Goal: Task Accomplishment & Management: Manage account settings

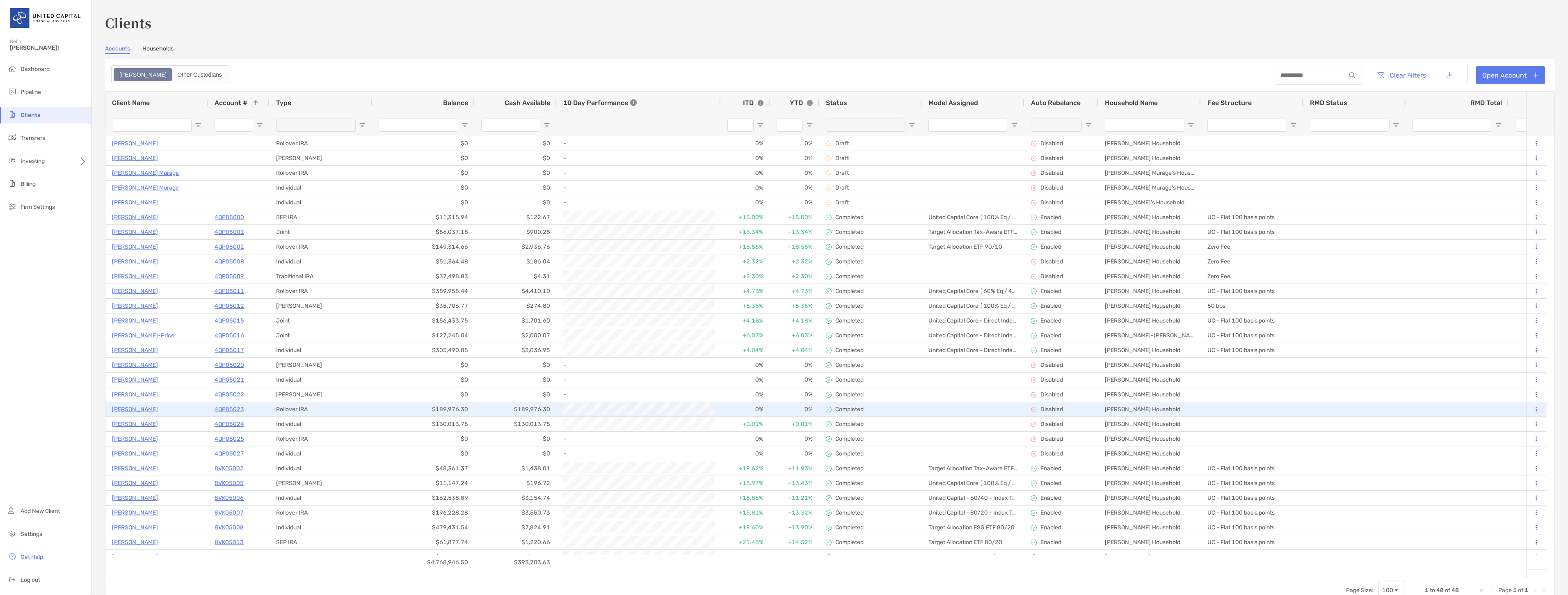
click at [147, 407] on p "[PERSON_NAME]" at bounding box center [135, 409] width 46 height 10
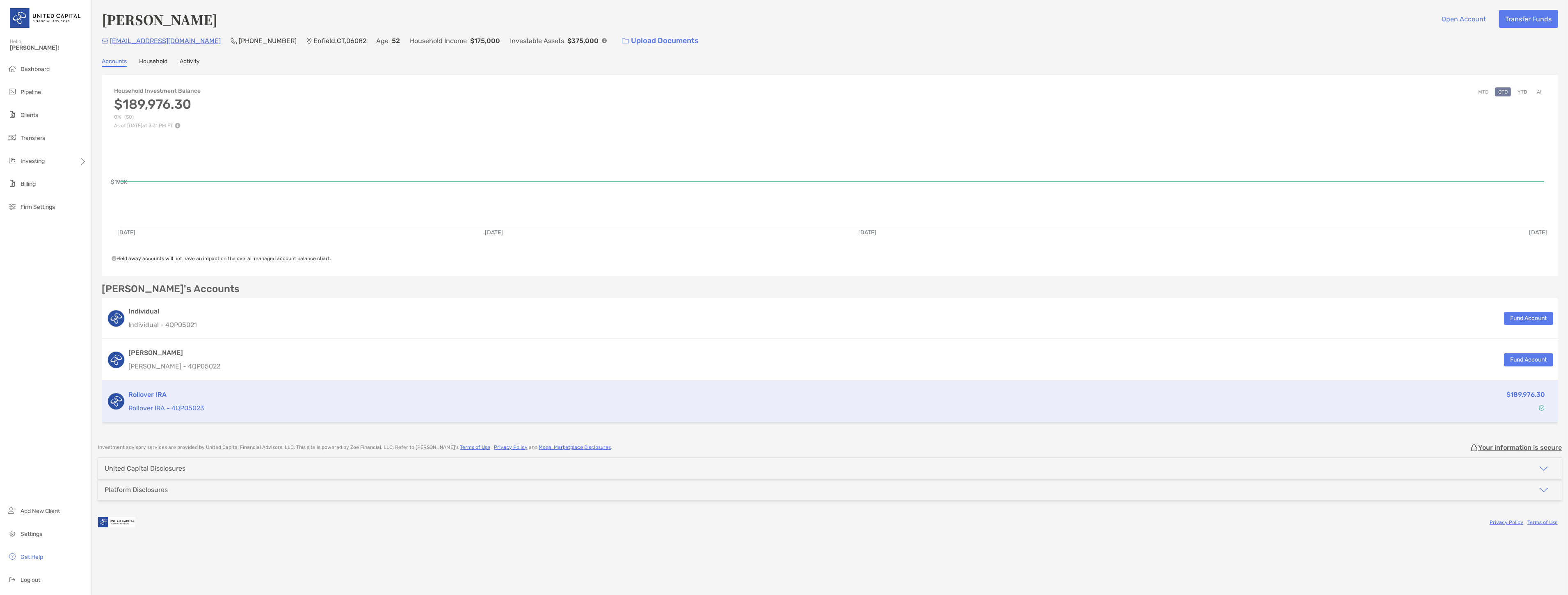
click at [430, 386] on div "Rollover IRA Rollover IRA - 4QP05023 $189,976.30" at bounding box center [830, 401] width 1457 height 42
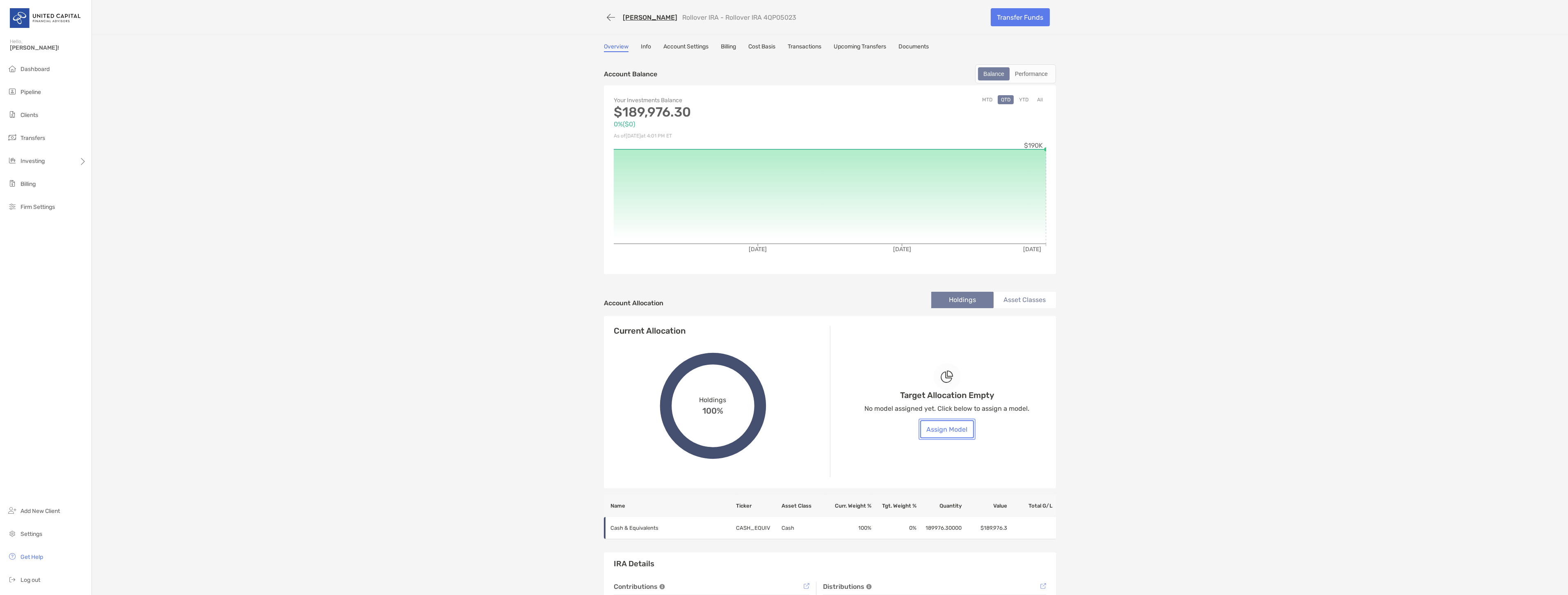
click at [953, 431] on button "Assign Model" at bounding box center [947, 429] width 54 height 18
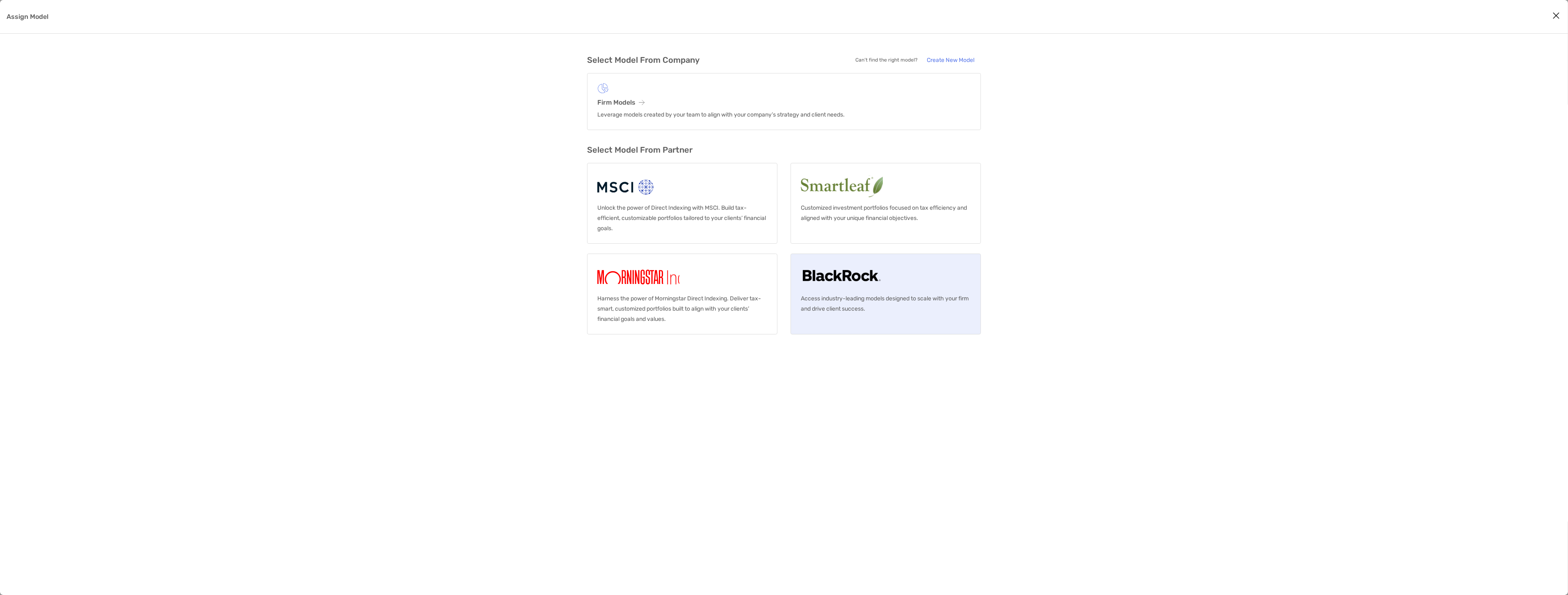
click at [874, 282] on img "Assign Model" at bounding box center [842, 276] width 82 height 26
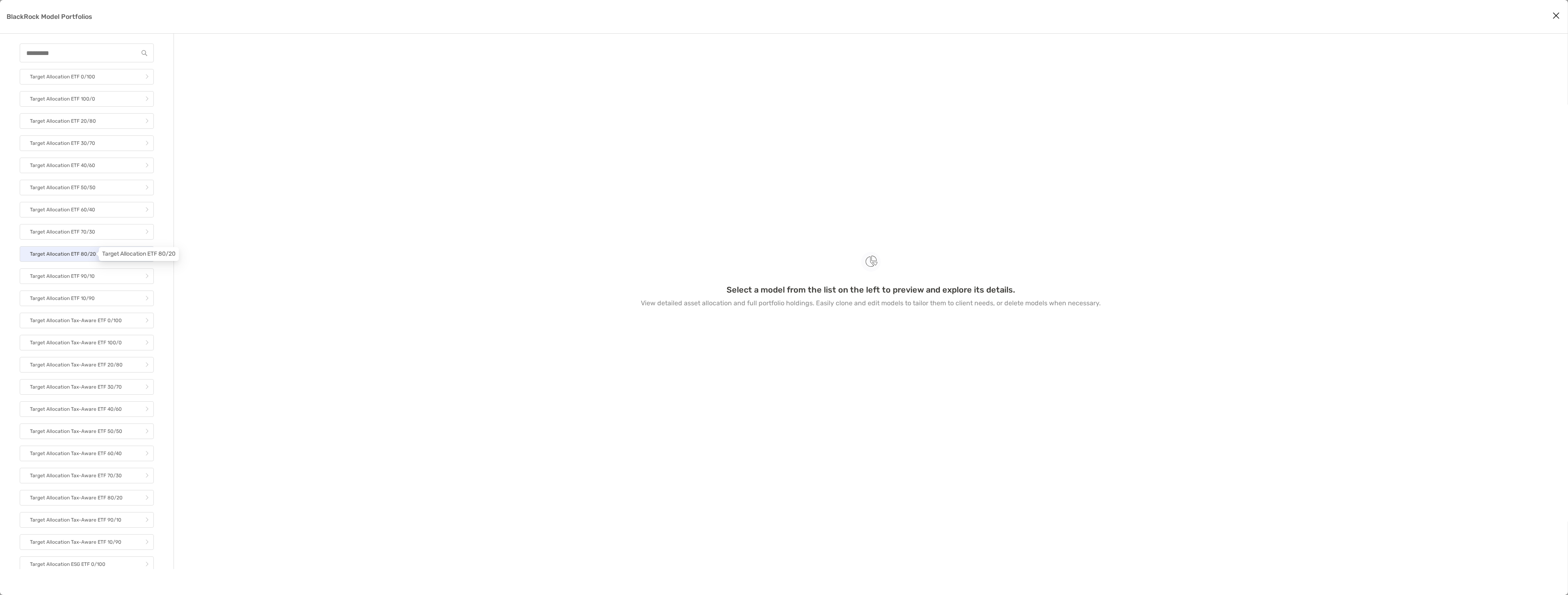
click at [65, 257] on p "Target Allocation ETF 80/20" at bounding box center [63, 254] width 66 height 10
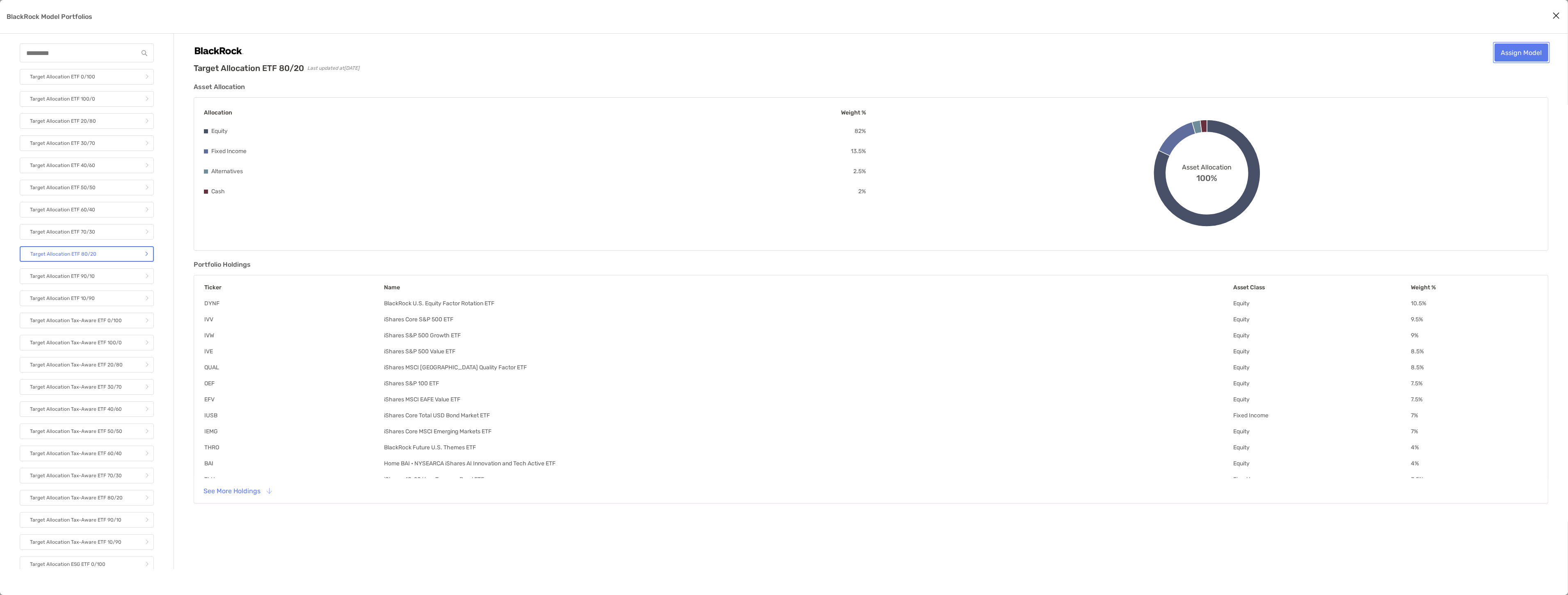
click at [1544, 54] on link "Assign Model" at bounding box center [1521, 52] width 54 height 18
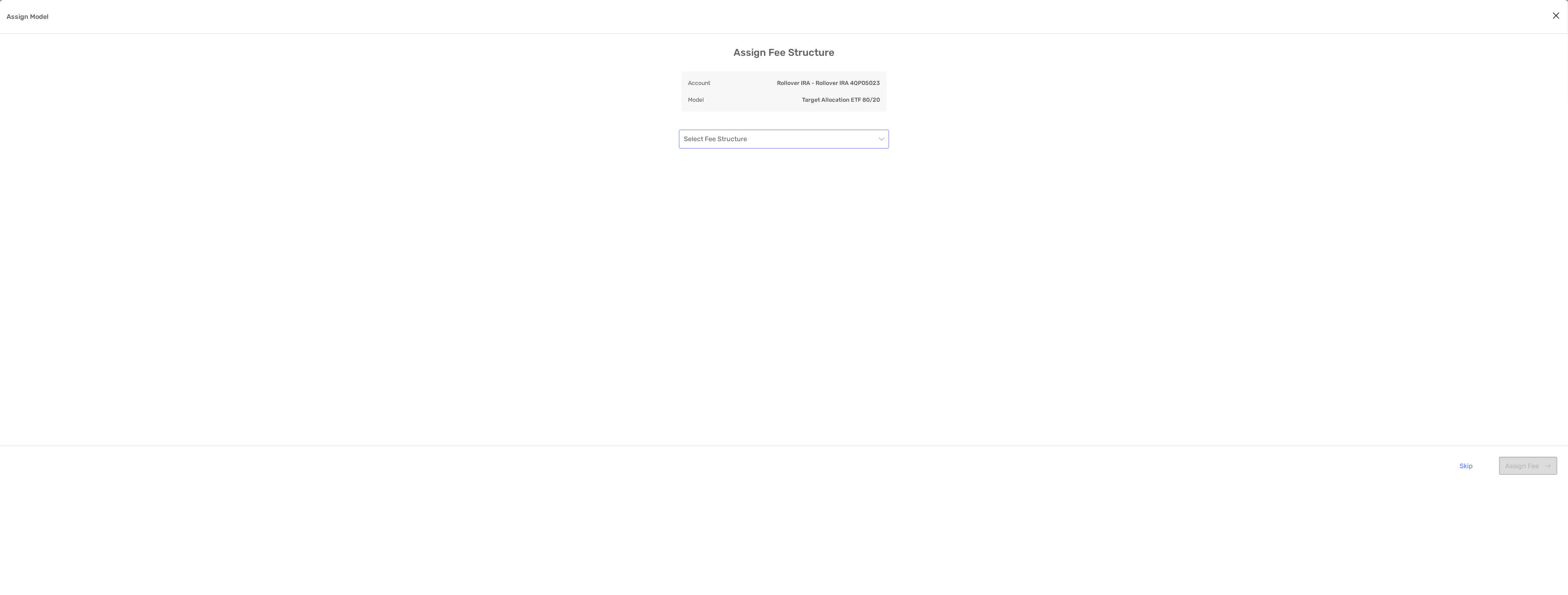
click at [873, 143] on input "Assign Model" at bounding box center [780, 139] width 192 height 18
click at [827, 177] on div "UC - Flat 100 basis points" at bounding box center [784, 184] width 207 height 19
click at [844, 138] on span "UC - Flat 100 basis points" at bounding box center [784, 139] width 200 height 18
click at [785, 185] on div "UC - Flat 100 basis points" at bounding box center [784, 184] width 197 height 10
click at [1526, 461] on button "Assign Fee" at bounding box center [1528, 466] width 58 height 18
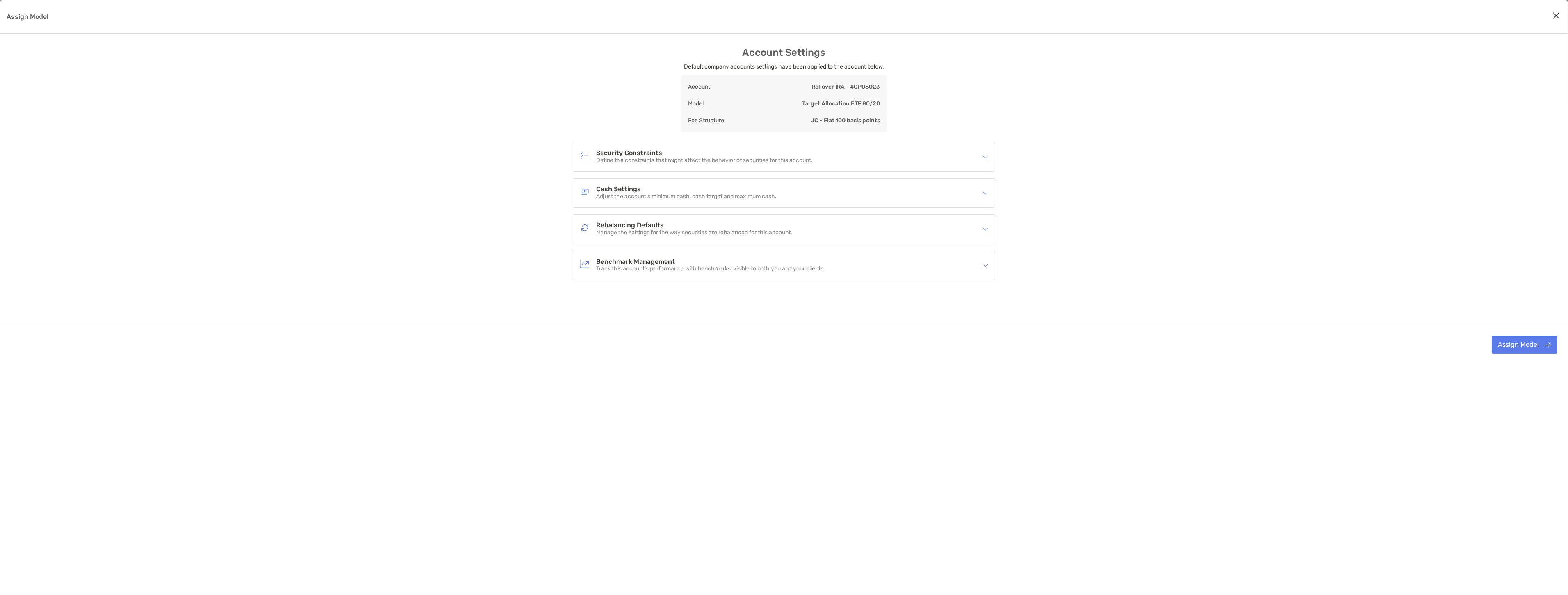
click at [678, 191] on h4 "Cash Settings" at bounding box center [686, 189] width 181 height 7
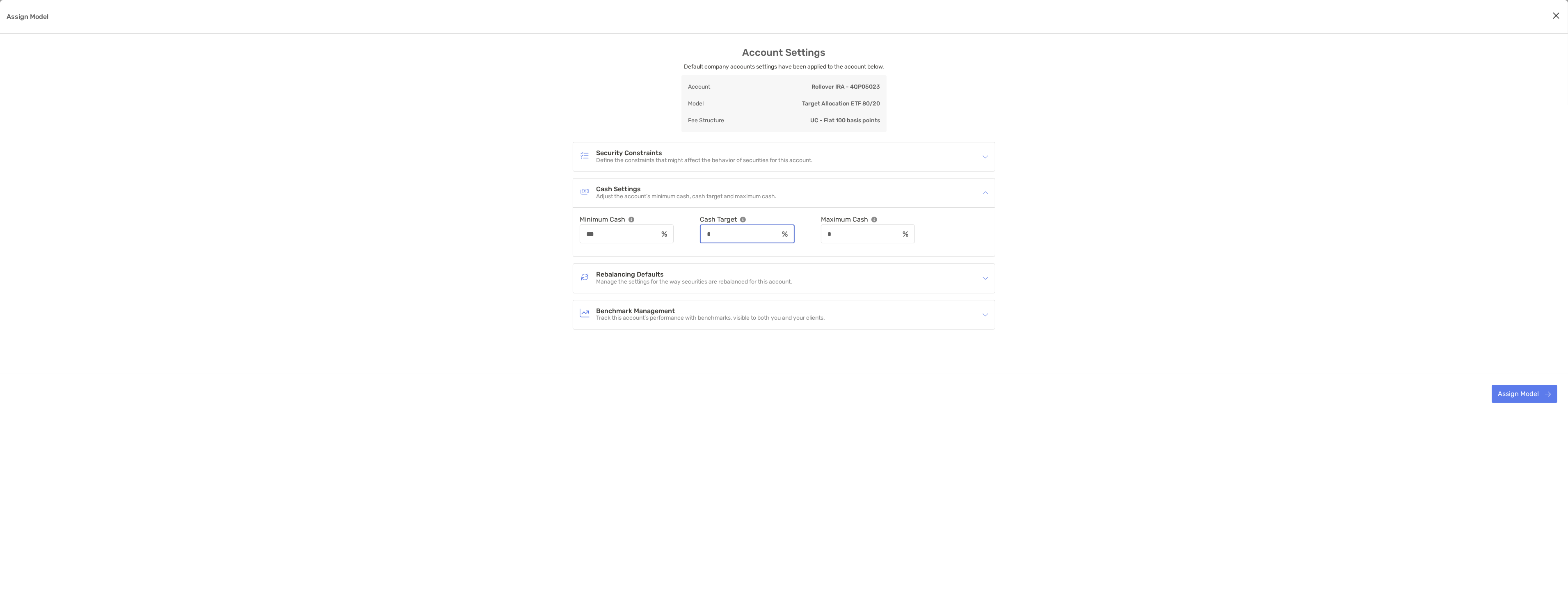
click at [744, 231] on input "*" at bounding box center [740, 234] width 78 height 7
click at [744, 232] on input "*" at bounding box center [740, 234] width 78 height 7
click at [877, 236] on input "*" at bounding box center [860, 234] width 78 height 7
type input "***"
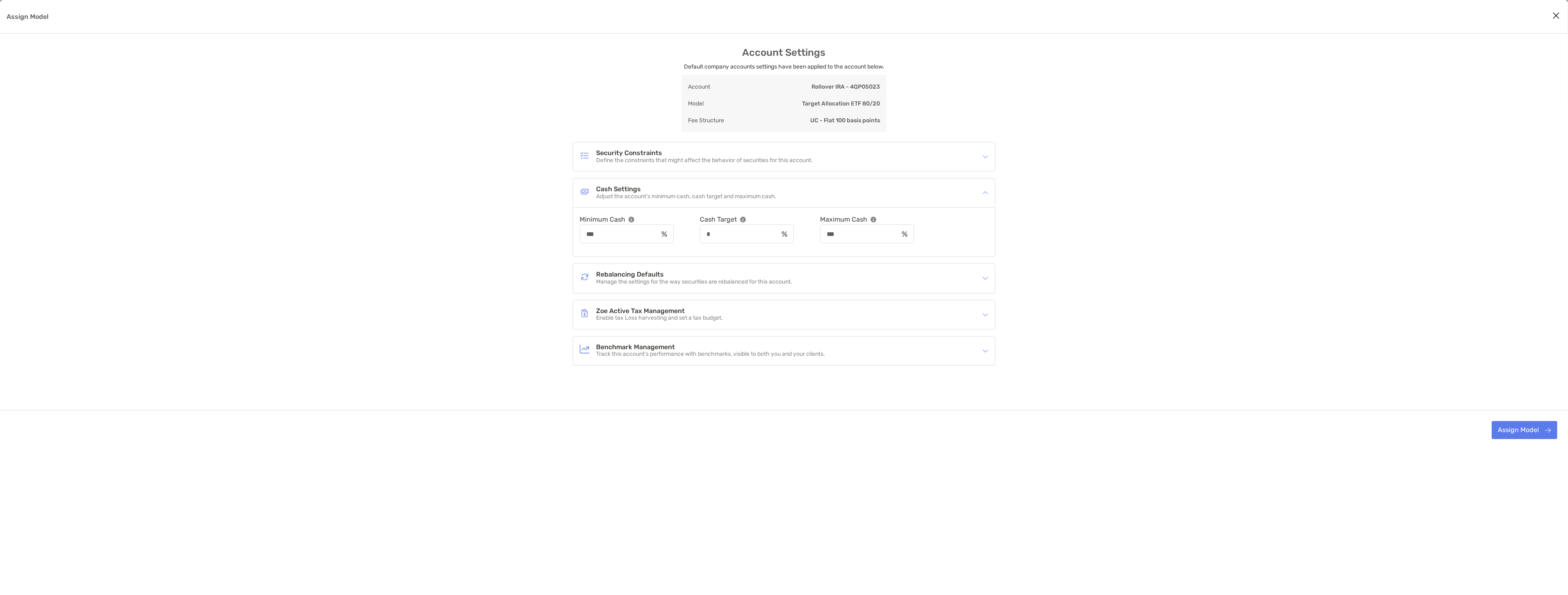
click at [855, 280] on div "Rebalancing Defaults Manage the settings for the way securities are rebalanced …" at bounding box center [779, 278] width 398 height 19
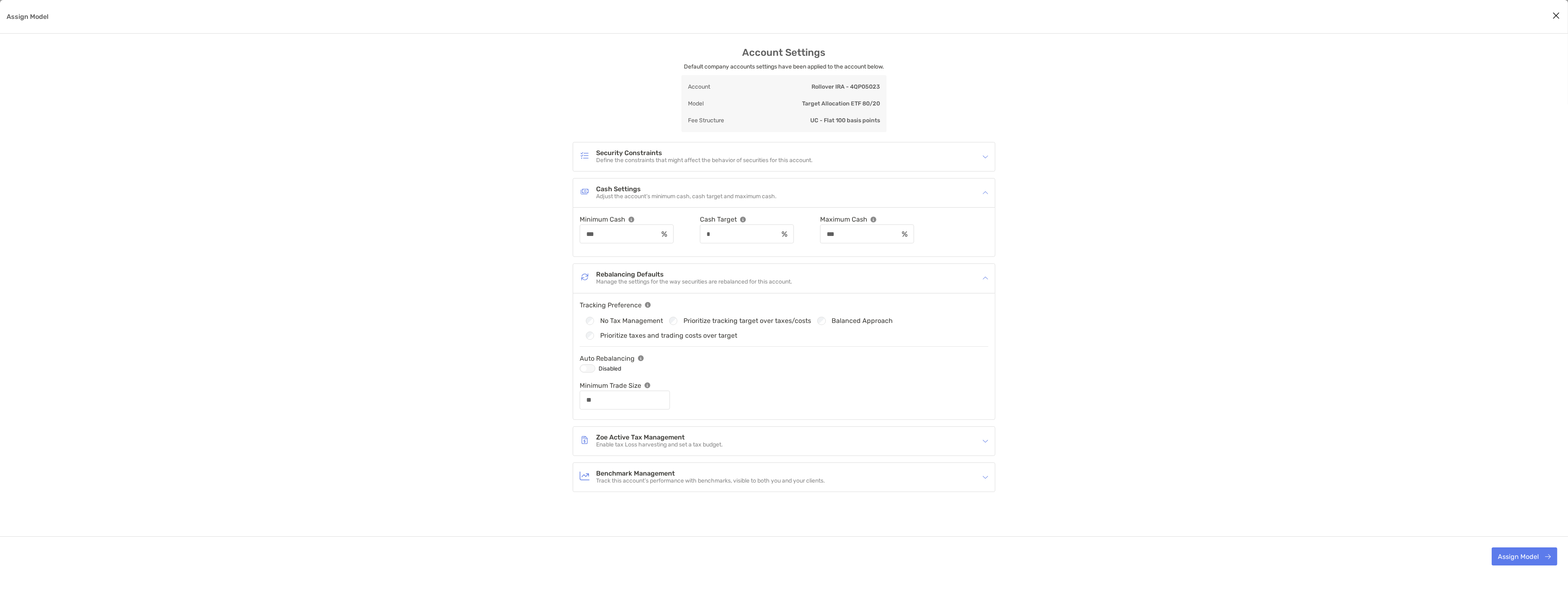
click at [595, 367] on div "Assign Model" at bounding box center [587, 368] width 16 height 8
click at [761, 436] on div "Zoe Active Tax Management Enable tax Loss harvesting and set a tax budget." at bounding box center [779, 441] width 398 height 19
click at [1532, 574] on button "Assign Model" at bounding box center [1525, 576] width 66 height 18
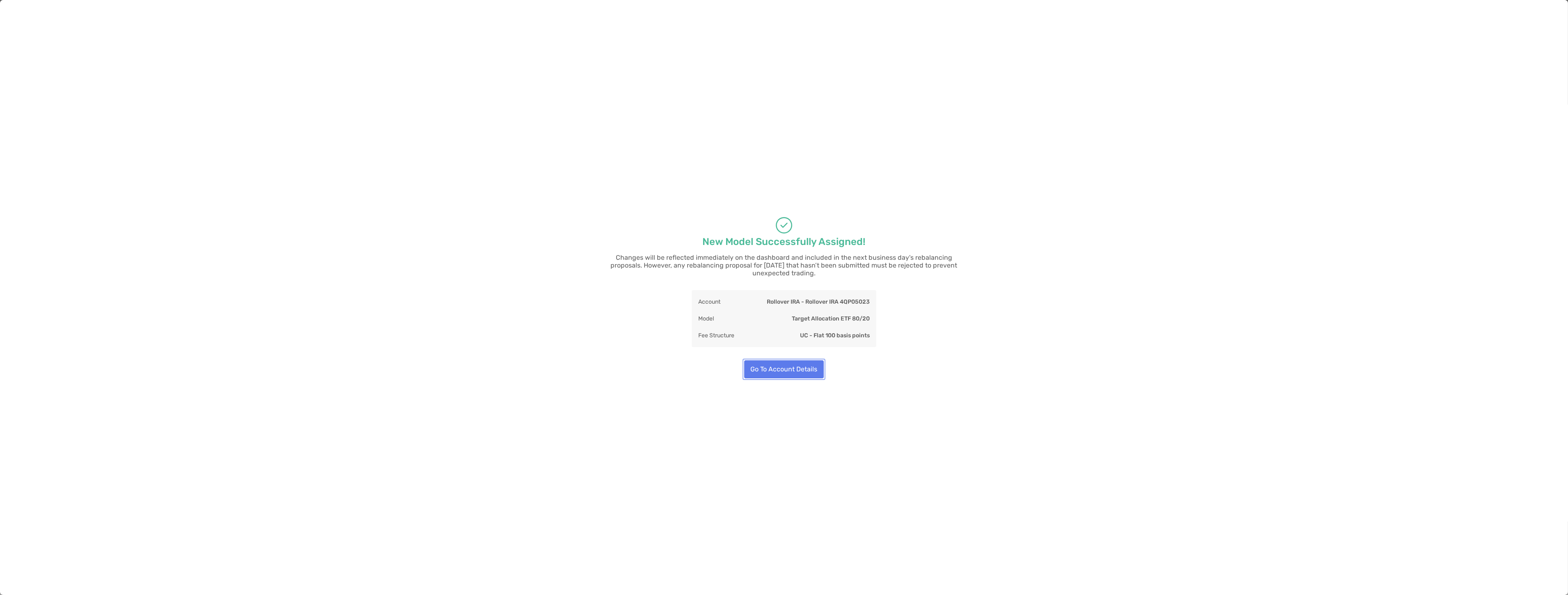
click at [769, 364] on button "Go To Account Details" at bounding box center [784, 370] width 80 height 18
type input "**"
